Goal: Transaction & Acquisition: Purchase product/service

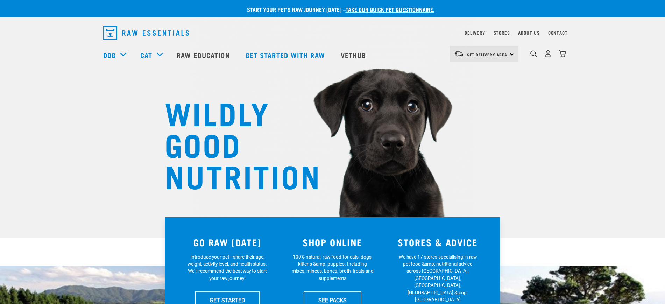
click at [482, 54] on span "Set Delivery Area" at bounding box center [487, 54] width 41 height 2
click at [478, 73] on link "[GEOGRAPHIC_DATA]" at bounding box center [483, 73] width 67 height 15
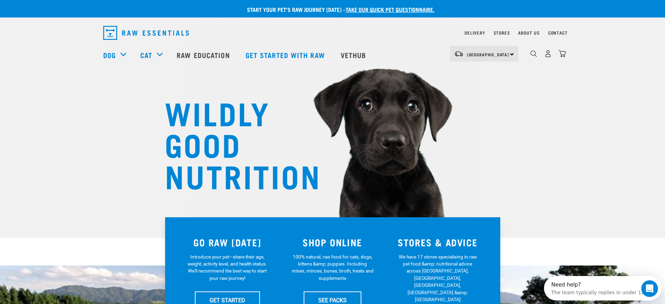
click at [537, 57] on div "0" at bounding box center [548, 54] width 36 height 16
click at [533, 55] on img "dropdown navigation" at bounding box center [533, 53] width 7 height 7
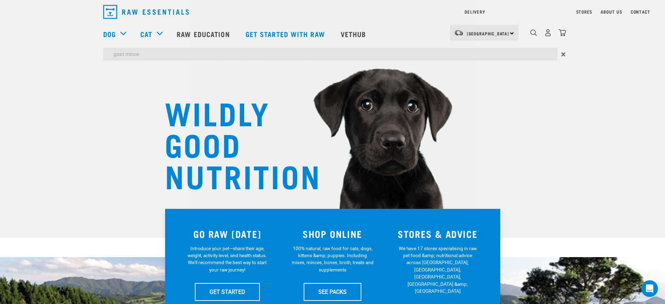
type input "goat mince"
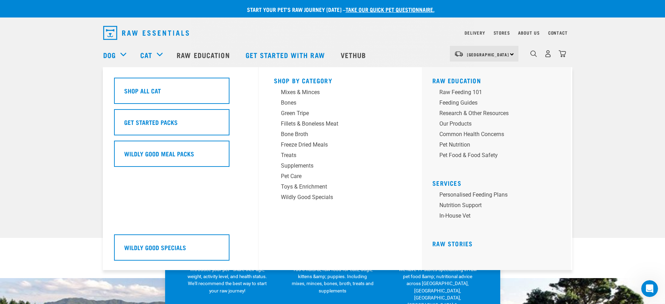
drag, startPoint x: 149, startPoint y: 73, endPoint x: 144, endPoint y: 79, distance: 7.5
click at [149, 73] on div "Shop All Cat Get Started Packs Wildly Good Meal Packs Wildly Good Specials" at bounding box center [184, 168] width 149 height 203
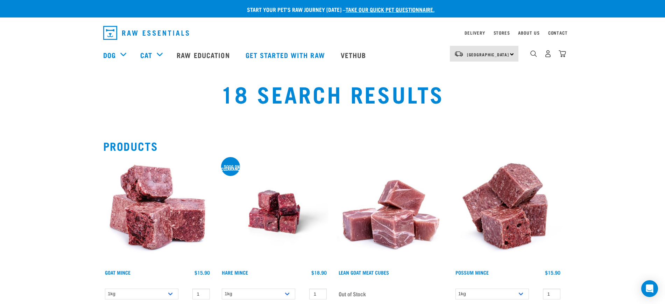
click at [139, 200] on img at bounding box center [157, 212] width 108 height 108
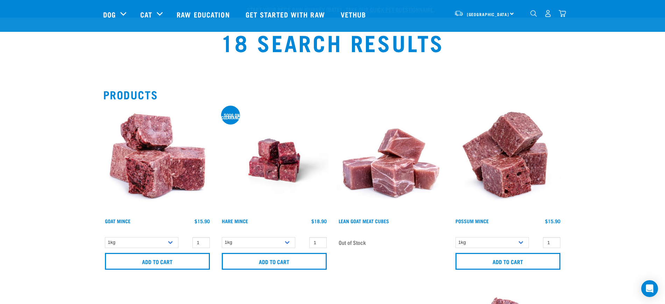
scroll to position [44, 0]
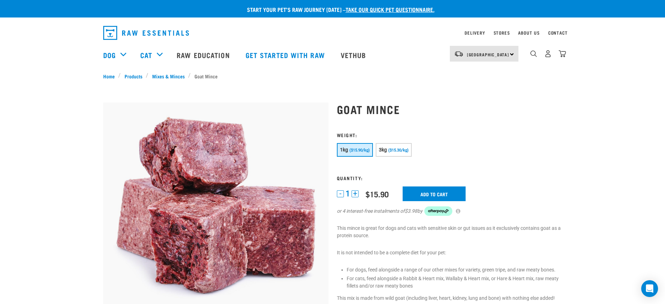
click at [349, 195] on span "1" at bounding box center [347, 193] width 4 height 7
click at [357, 189] on div "1 - 1 + 0 100 0 100 $15.90 $45.90 Add to cart or 4 interest-free instalments of…" at bounding box center [449, 205] width 225 height 38
click at [355, 192] on button "+" at bounding box center [354, 193] width 7 height 7
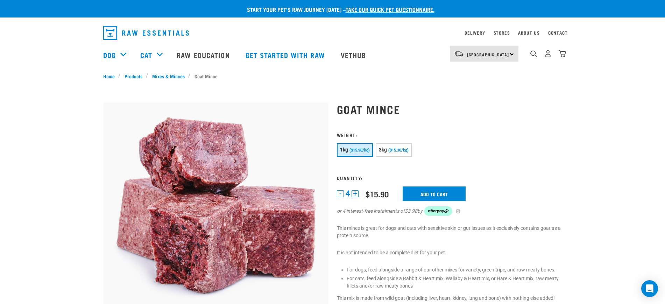
click at [355, 192] on button "+" at bounding box center [354, 193] width 7 height 7
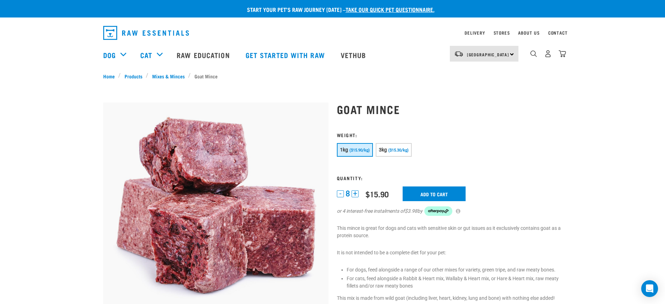
click at [355, 192] on button "+" at bounding box center [354, 193] width 7 height 7
click at [355, 192] on div "- 10 +" at bounding box center [350, 193] width 26 height 7
click at [359, 193] on button "+" at bounding box center [359, 193] width 7 height 7
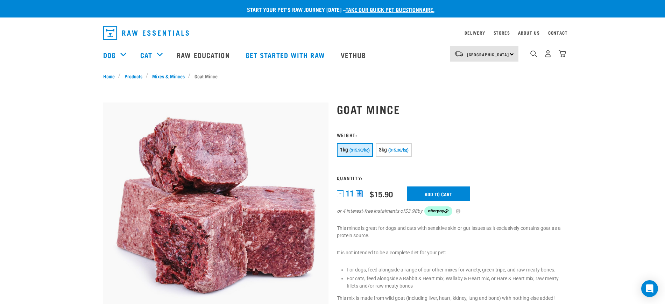
click at [359, 193] on button "+" at bounding box center [359, 193] width 7 height 7
click at [446, 196] on input "Add to cart" at bounding box center [438, 193] width 63 height 15
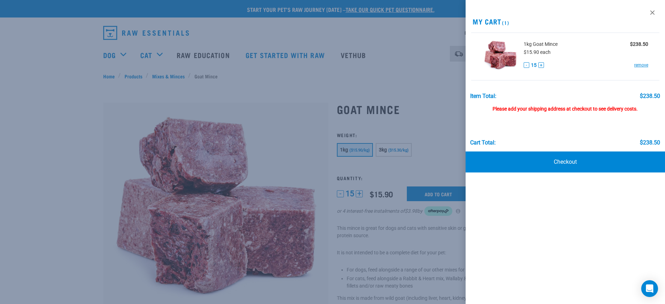
click at [151, 56] on div at bounding box center [332, 152] width 665 height 304
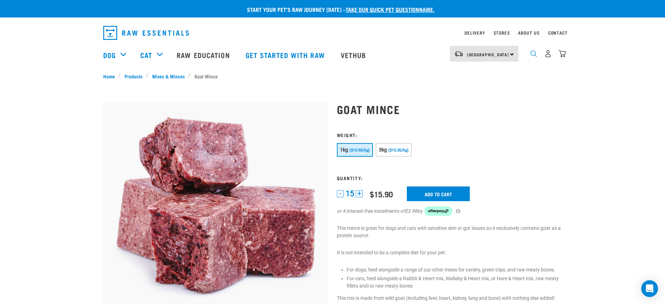
click at [533, 57] on img "dropdown navigation" at bounding box center [533, 53] width 7 height 7
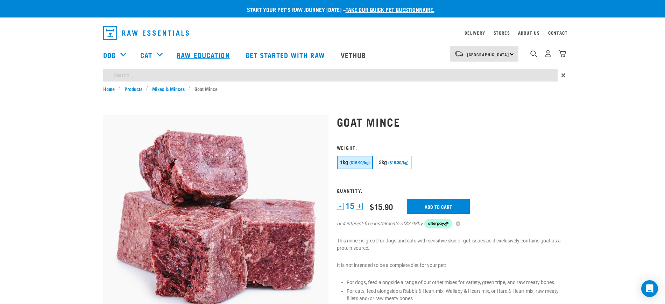
click at [170, 69] on link "Raw Education" at bounding box center [204, 55] width 69 height 28
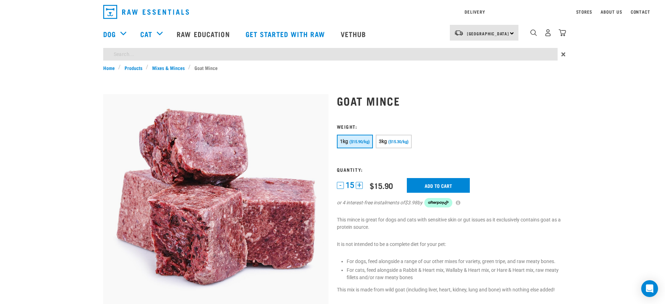
click at [167, 77] on div "Start your pet’s raw journey today – take our quick pet questionnaire. Delivery…" at bounding box center [332, 287] width 665 height 575
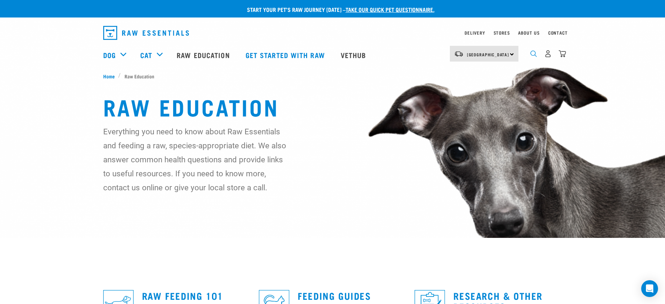
click at [530, 53] on div "dropdown navigation" at bounding box center [533, 53] width 7 height 7
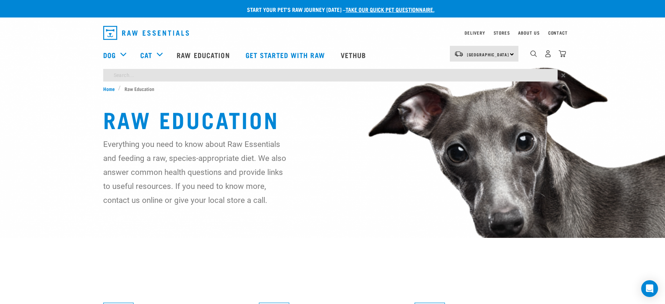
click at [140, 73] on div "Start your pet’s raw journey today – take our quick pet questionnaire. Delivery…" at bounding box center [332, 118] width 665 height 236
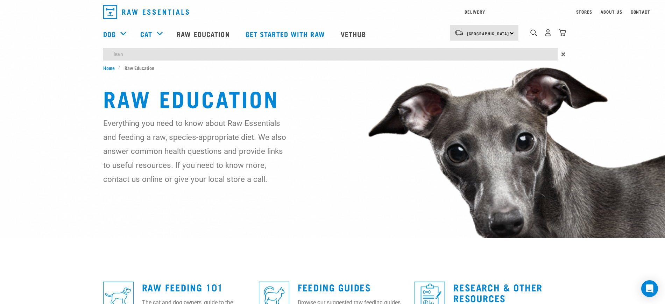
type input "lean"
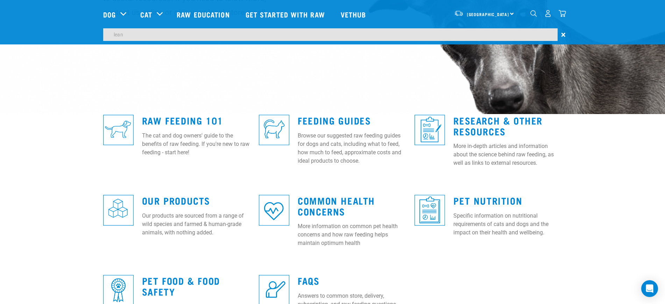
scroll to position [44, 0]
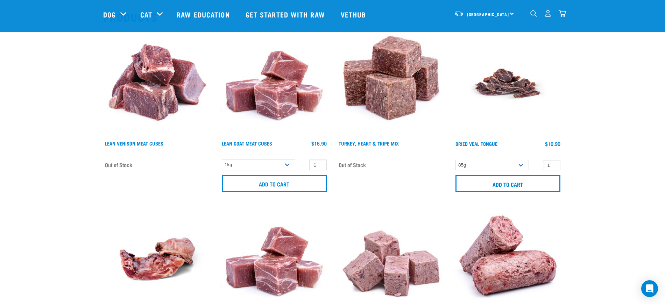
scroll to position [87, 0]
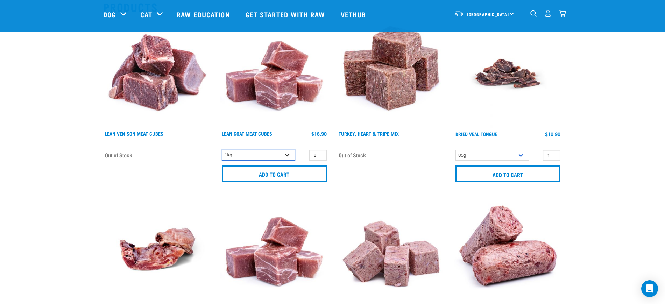
click at [276, 155] on select "1kg" at bounding box center [258, 155] width 73 height 11
click at [321, 155] on input "2" at bounding box center [317, 155] width 17 height 11
drag, startPoint x: 312, startPoint y: 155, endPoint x: 322, endPoint y: 153, distance: 10.0
click at [322, 153] on input "2" at bounding box center [317, 155] width 17 height 11
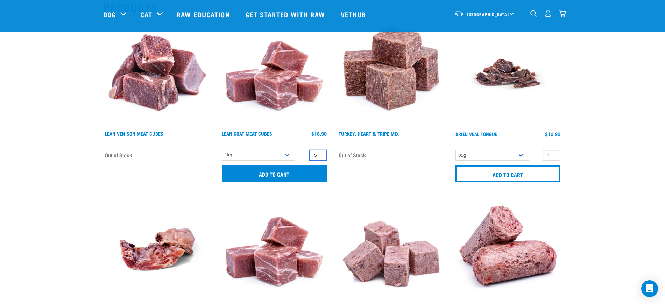
type input "15"
click at [283, 171] on input "Add to cart" at bounding box center [274, 173] width 105 height 17
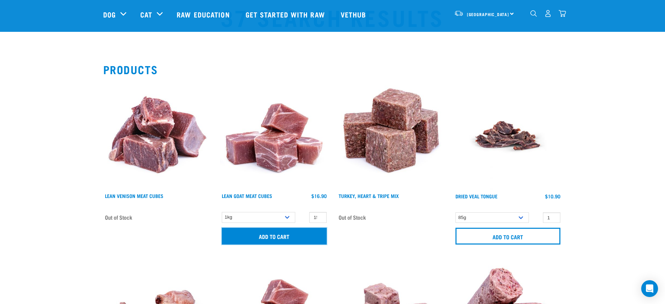
scroll to position [0, 0]
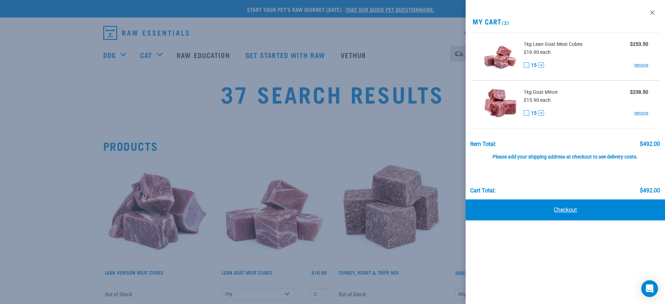
click at [558, 203] on link "Checkout" at bounding box center [564, 209] width 199 height 21
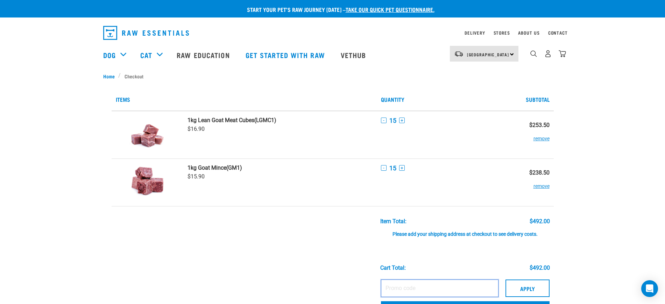
click at [410, 289] on input "text" at bounding box center [439, 287] width 117 height 17
paste input "KYLIEBULK10"
type input "KYLIEBULK10"
click at [523, 288] on button "Apply" at bounding box center [527, 287] width 44 height 17
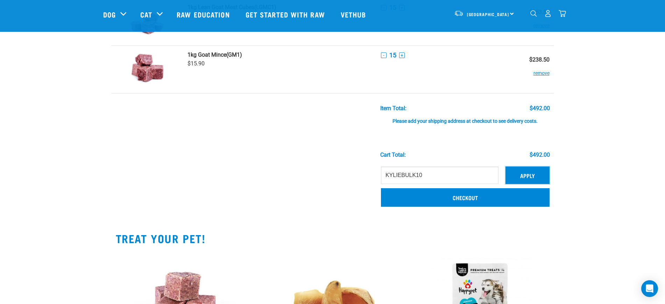
scroll to position [87, 0]
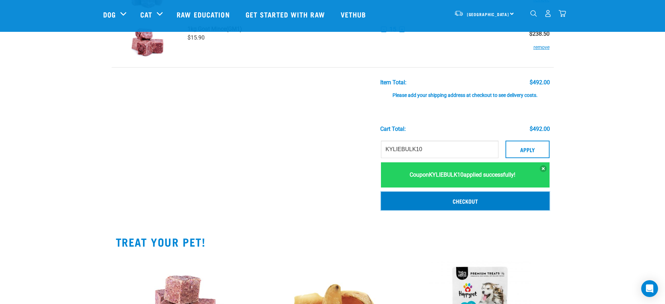
click at [492, 202] on link "Checkout" at bounding box center [465, 201] width 169 height 18
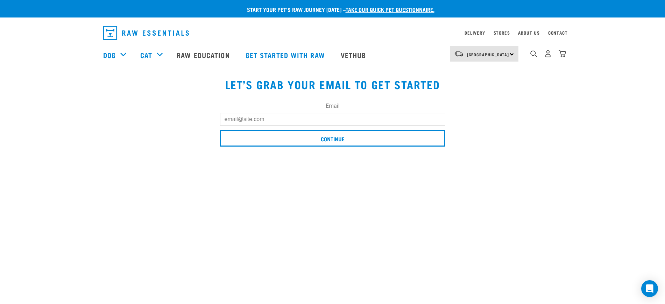
click at [276, 124] on input "Email" at bounding box center [332, 119] width 225 height 13
type input "[EMAIL_ADDRESS][DOMAIN_NAME]"
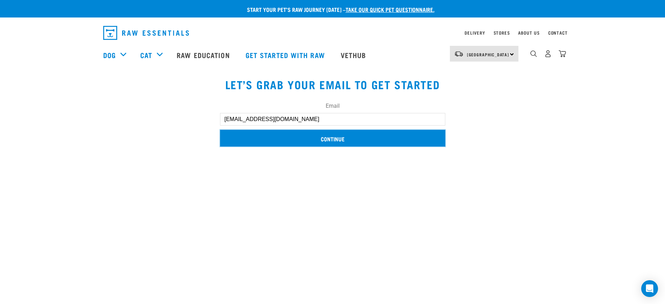
click at [314, 138] on input "Continue" at bounding box center [332, 138] width 225 height 17
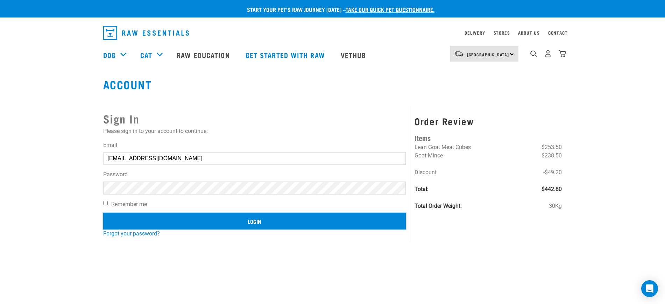
click at [258, 219] on input "Login" at bounding box center [254, 221] width 303 height 17
